Goal: Transaction & Acquisition: Purchase product/service

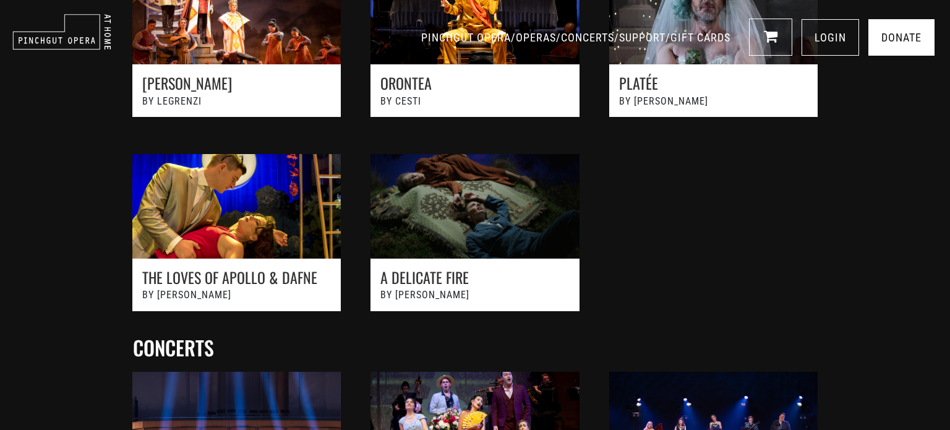
scroll to position [435, 0]
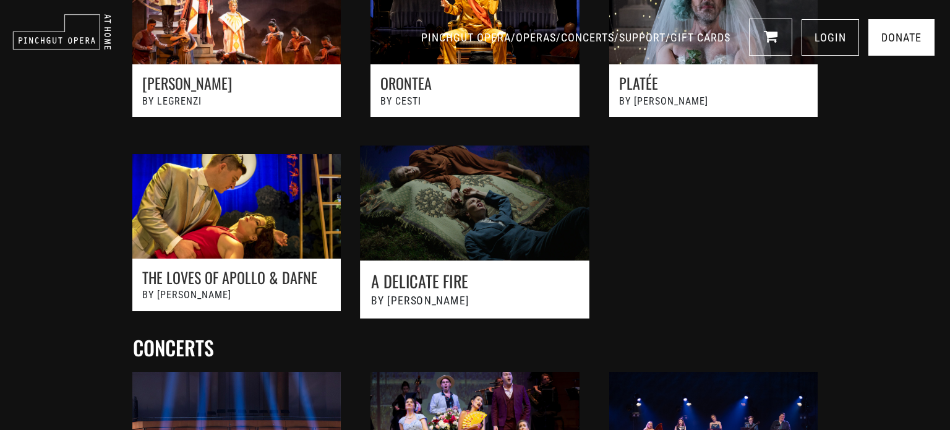
click at [474, 280] on link at bounding box center [475, 238] width 262 height 213
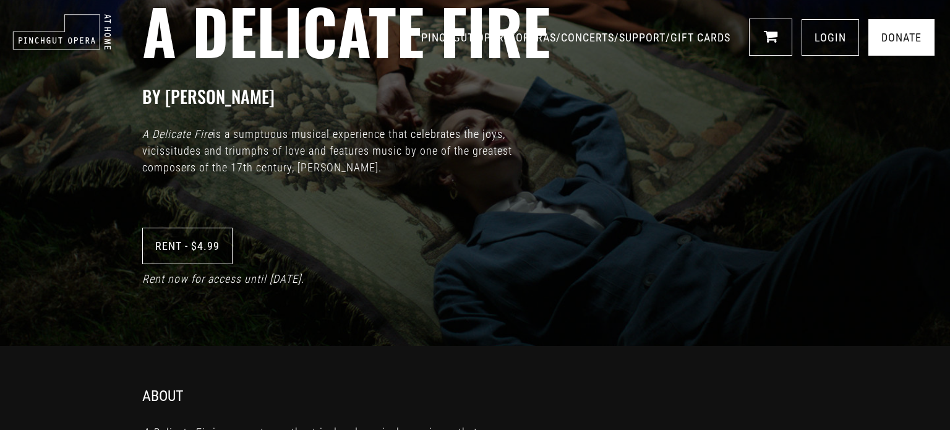
scroll to position [79, 0]
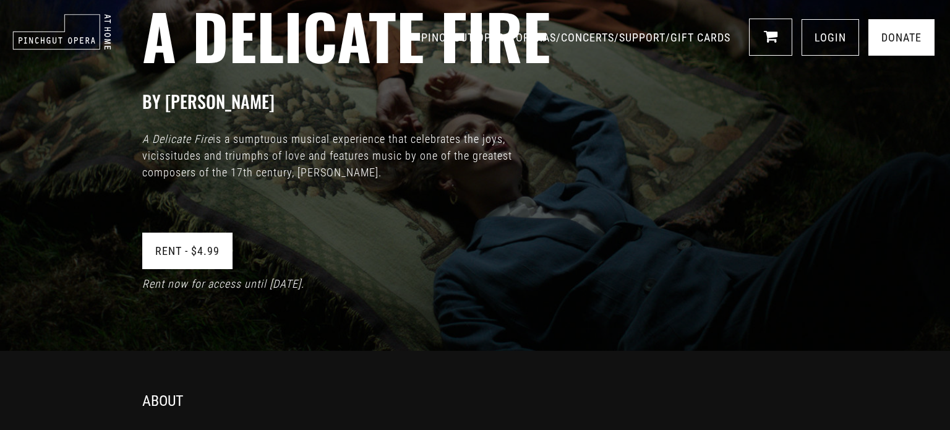
click at [189, 248] on link "Rent - $4.99" at bounding box center [187, 251] width 90 height 36
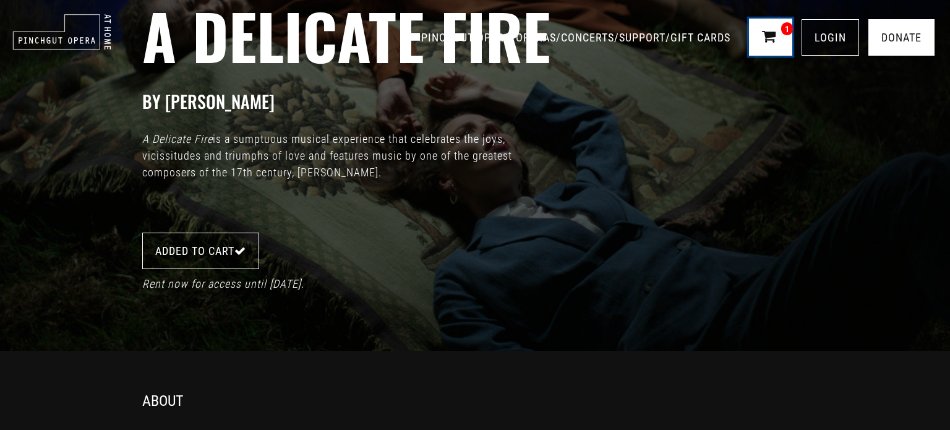
click at [776, 37] on icon at bounding box center [769, 35] width 14 height 15
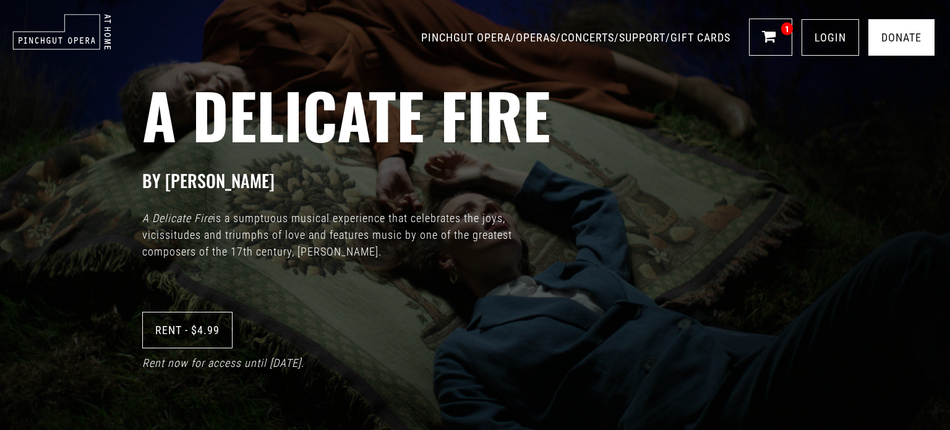
scroll to position [79, 0]
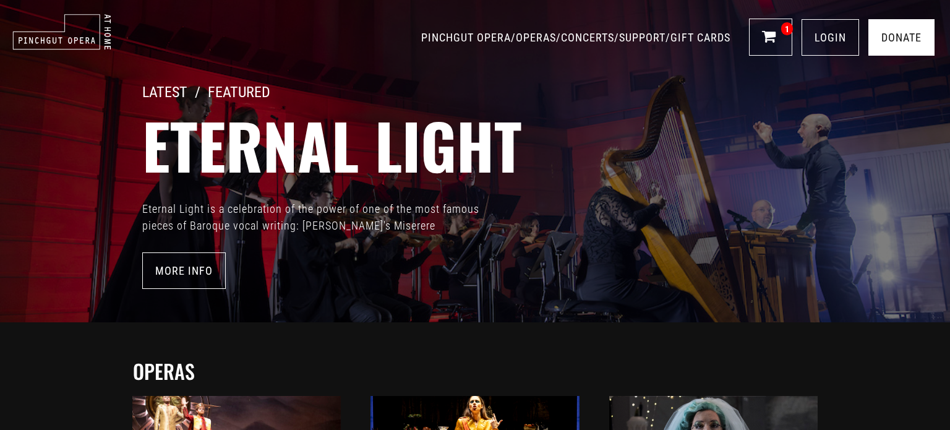
scroll to position [435, 0]
